Goal: Task Accomplishment & Management: Manage account settings

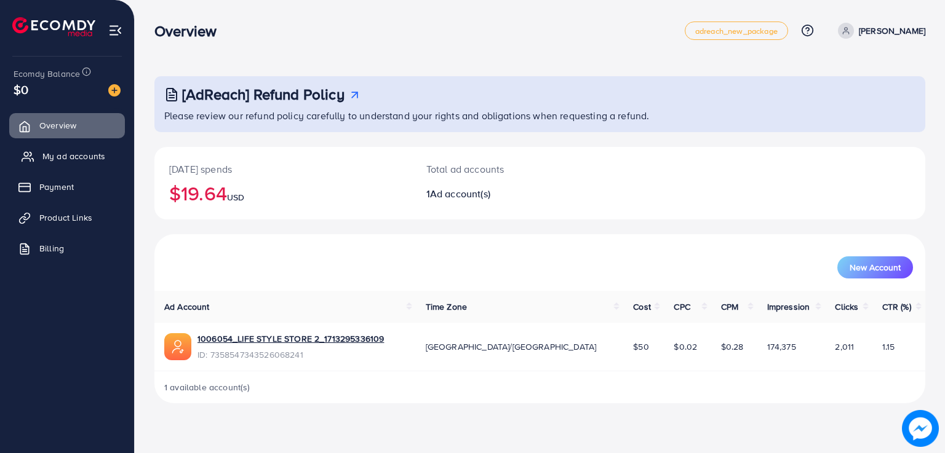
click at [73, 154] on span "My ad accounts" at bounding box center [73, 156] width 63 height 12
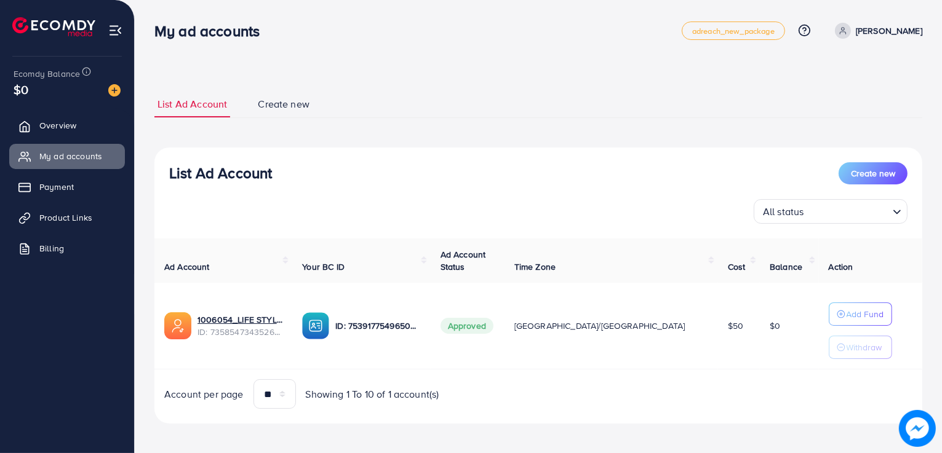
scroll to position [4, 0]
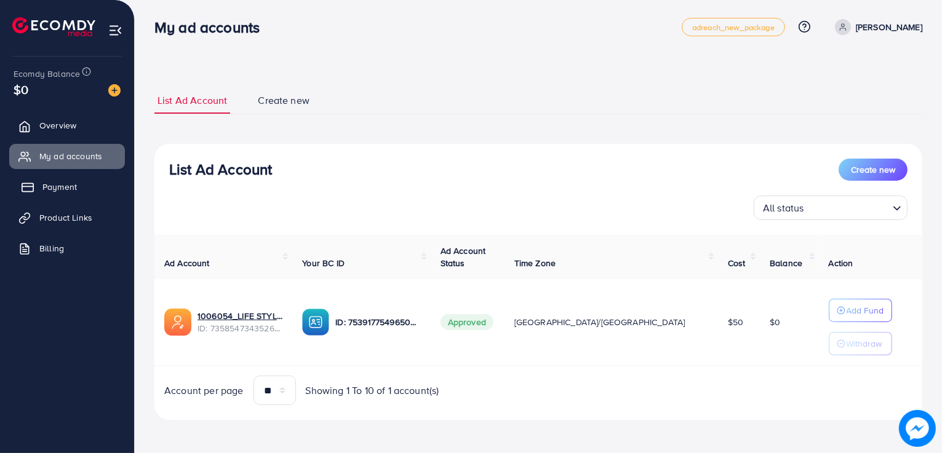
click at [79, 194] on link "Payment" at bounding box center [67, 187] width 116 height 25
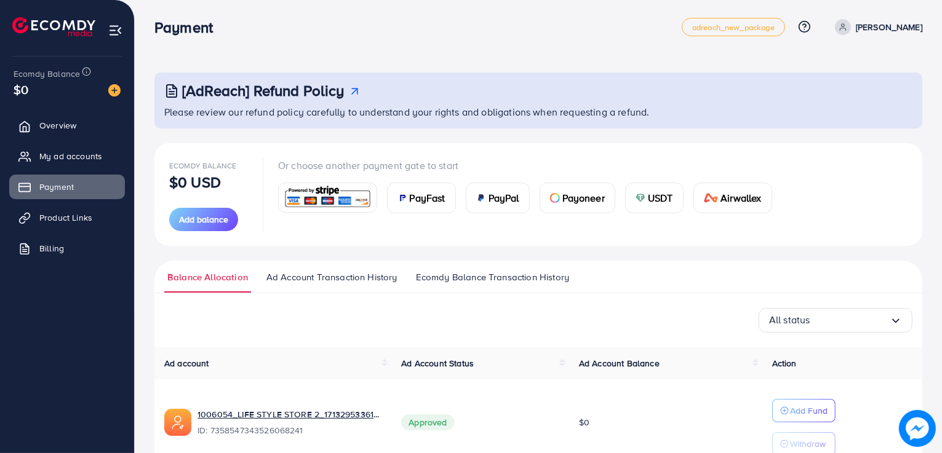
scroll to position [3, 0]
click at [213, 225] on span "Add balance" at bounding box center [203, 220] width 49 height 12
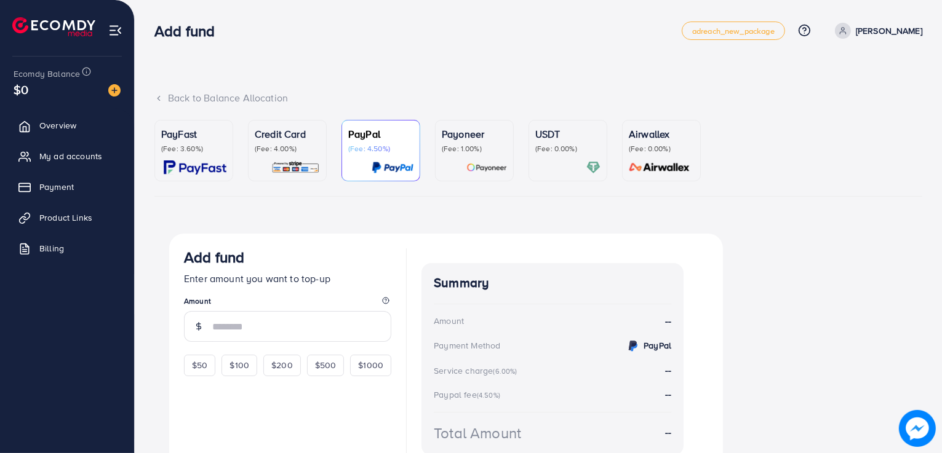
scroll to position [62, 0]
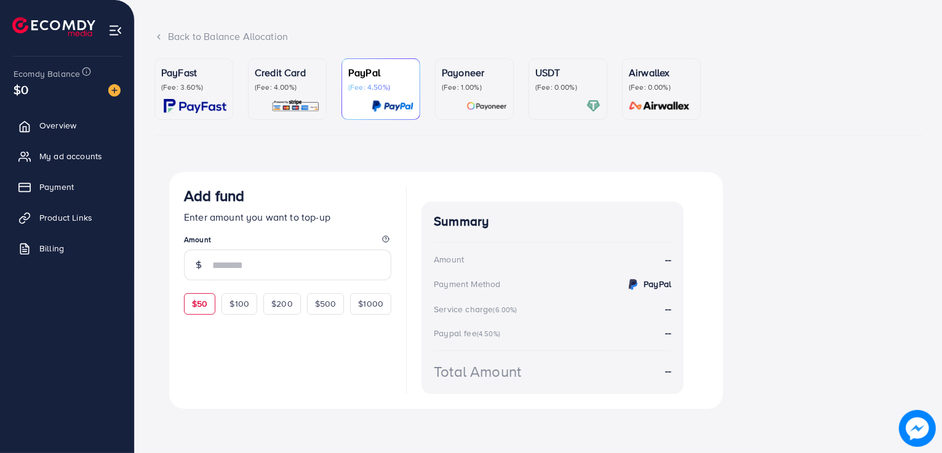
click at [198, 308] on span "$50" at bounding box center [199, 304] width 15 height 12
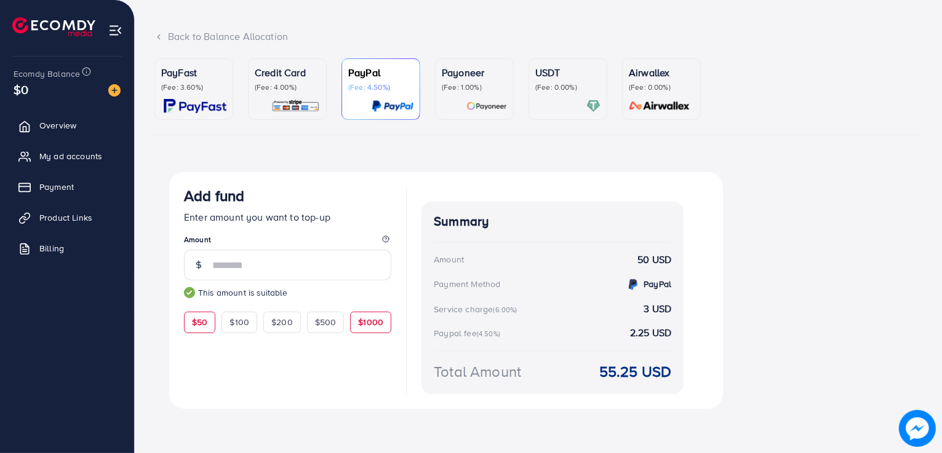
click at [380, 319] on span "$1000" at bounding box center [370, 322] width 25 height 12
click at [253, 322] on div "$100" at bounding box center [239, 322] width 36 height 21
click at [193, 328] on span "$50" at bounding box center [199, 322] width 15 height 12
type input "**"
click at [68, 247] on link "Billing" at bounding box center [67, 248] width 116 height 25
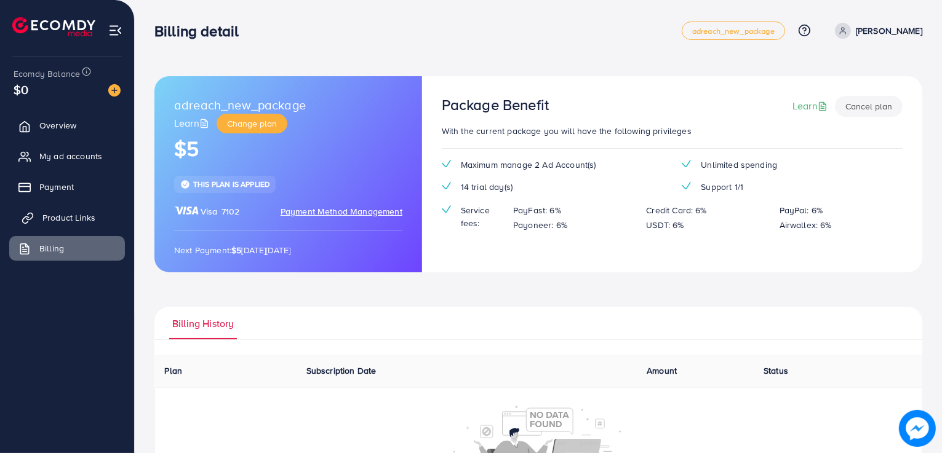
click at [44, 211] on link "Product Links" at bounding box center [67, 217] width 116 height 25
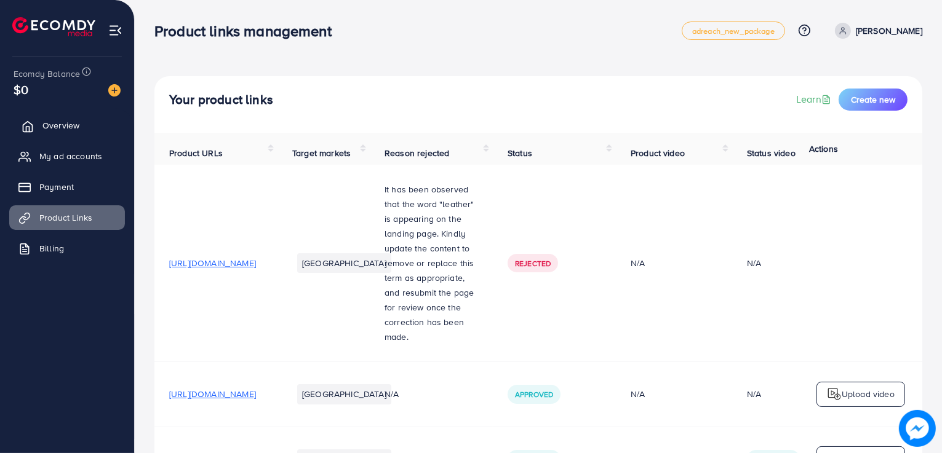
click at [51, 127] on span "Overview" at bounding box center [60, 125] width 37 height 12
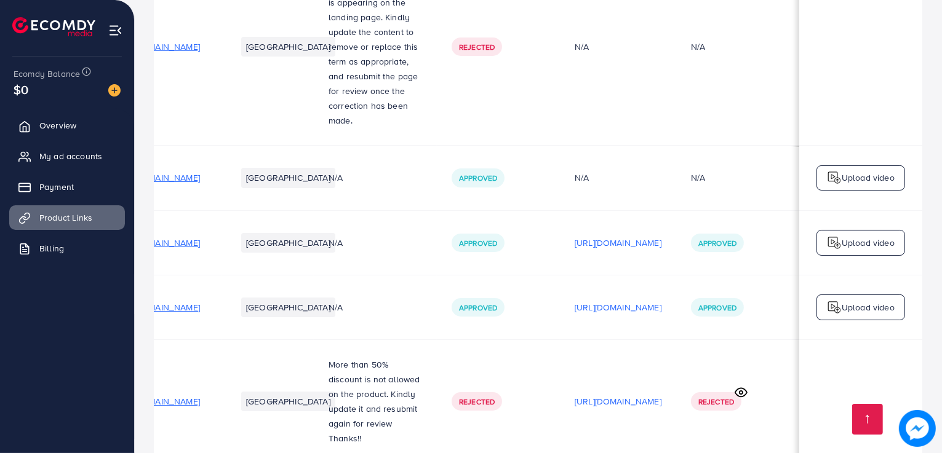
scroll to position [0, 209]
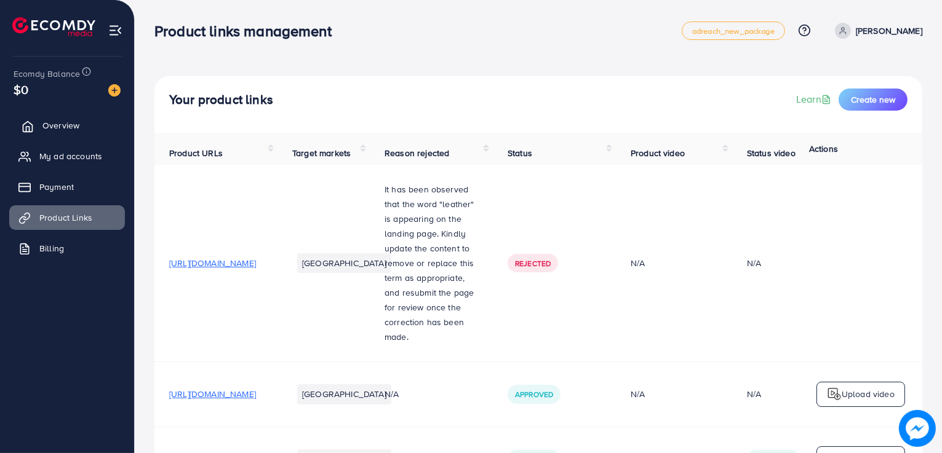
click at [36, 130] on link "Overview" at bounding box center [67, 125] width 116 height 25
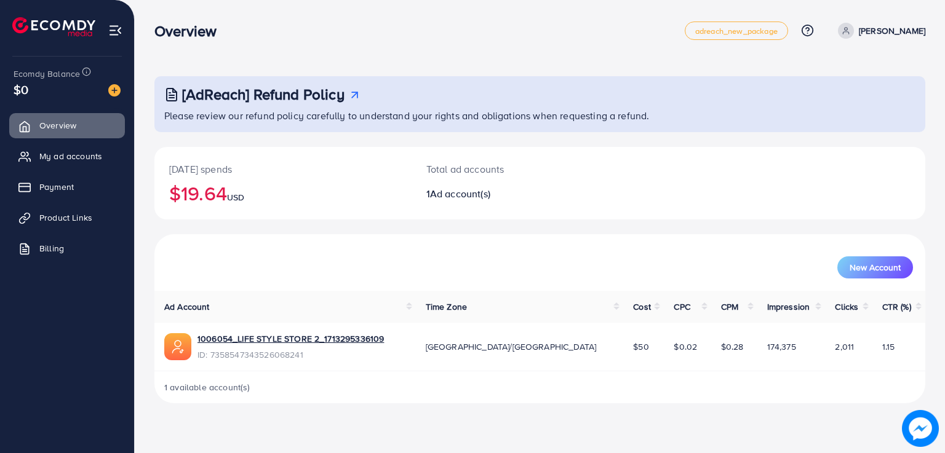
click at [404, 282] on div "New Account" at bounding box center [539, 262] width 771 height 57
click at [92, 153] on span "My ad accounts" at bounding box center [73, 156] width 63 height 12
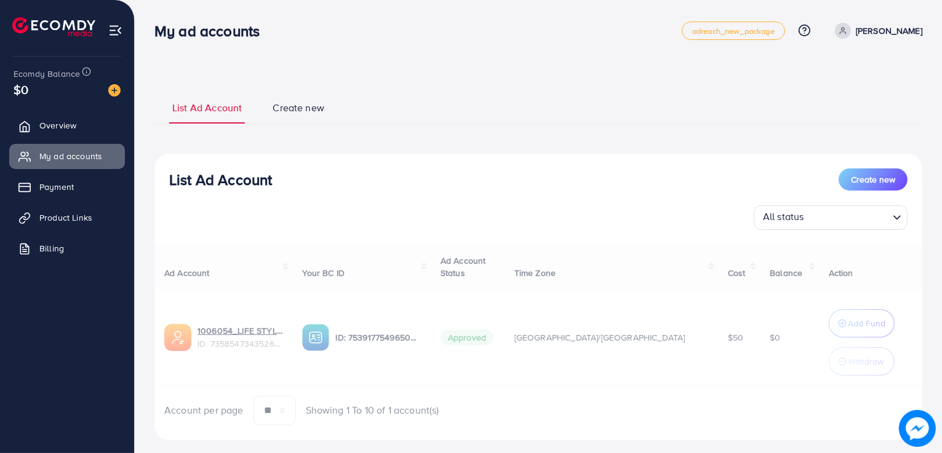
scroll to position [20, 0]
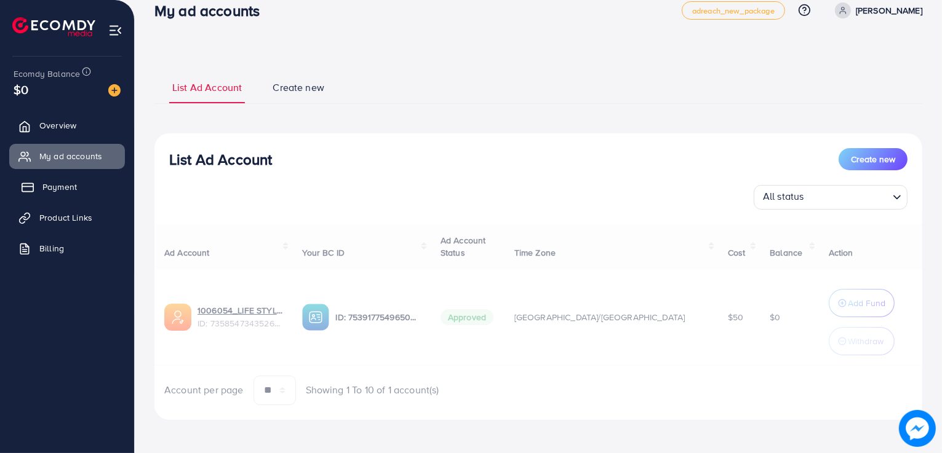
click at [86, 183] on link "Payment" at bounding box center [67, 187] width 116 height 25
